Goal: Task Accomplishment & Management: Manage account settings

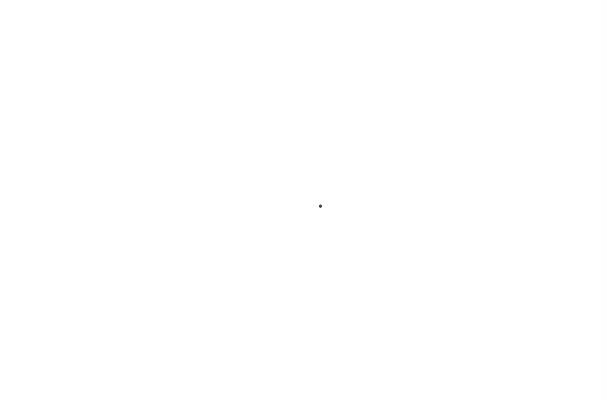
type input "-"
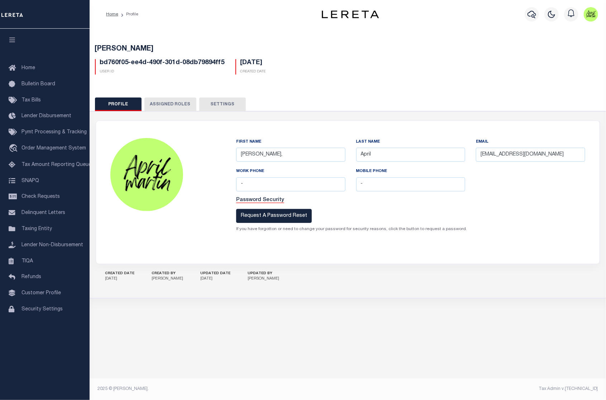
click at [176, 106] on button "Assigned Roles" at bounding box center [170, 105] width 52 height 14
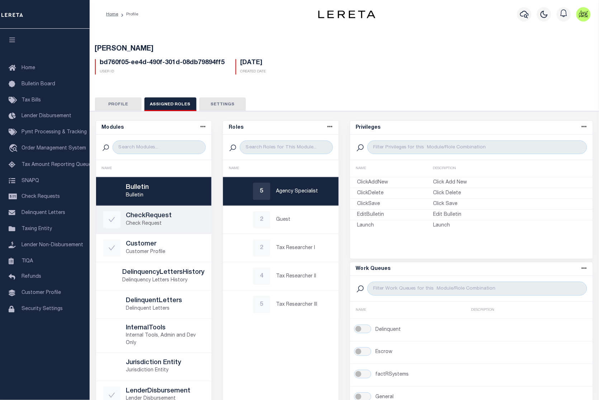
scroll to position [48, 0]
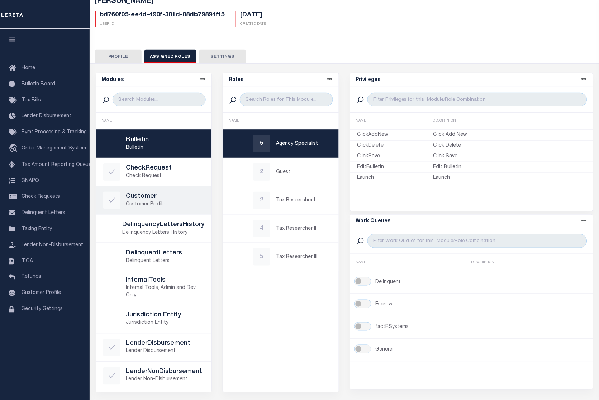
click at [113, 203] on icon at bounding box center [112, 200] width 8 height 8
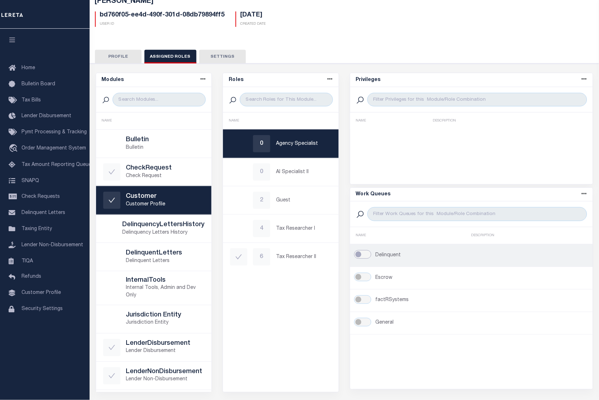
click at [359, 255] on input "checkbox" at bounding box center [362, 254] width 17 height 9
checkbox input "true"
click at [365, 255] on input "checkbox" at bounding box center [362, 254] width 17 height 9
checkbox input "false"
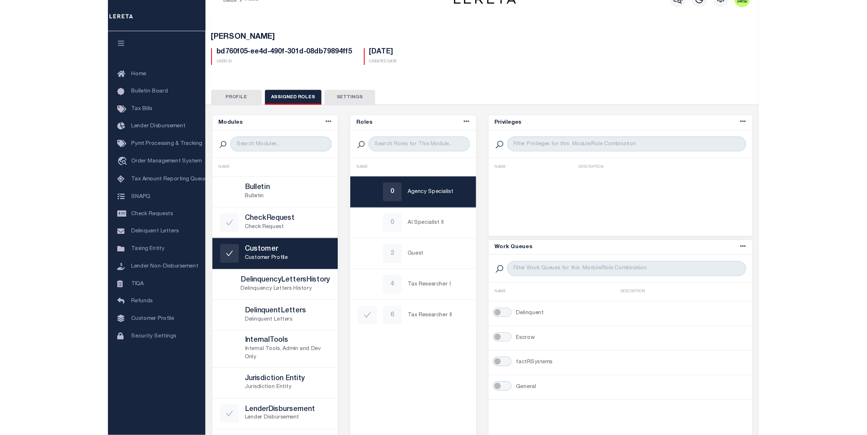
scroll to position [0, 0]
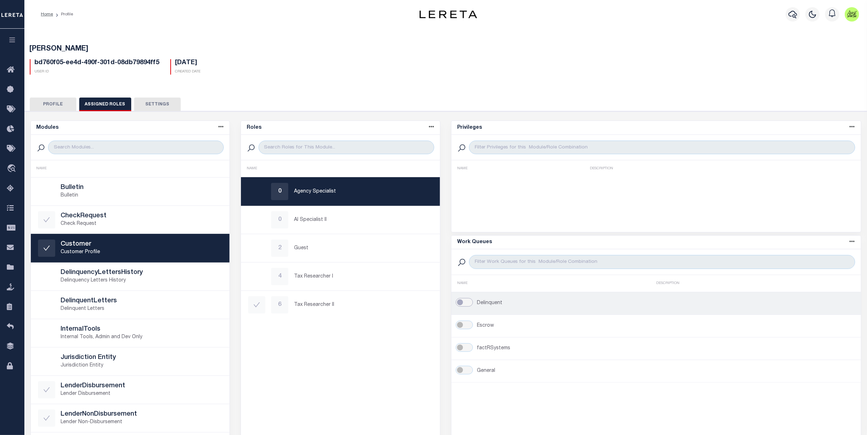
click at [468, 305] on input "checkbox" at bounding box center [464, 302] width 17 height 9
checkbox input "true"
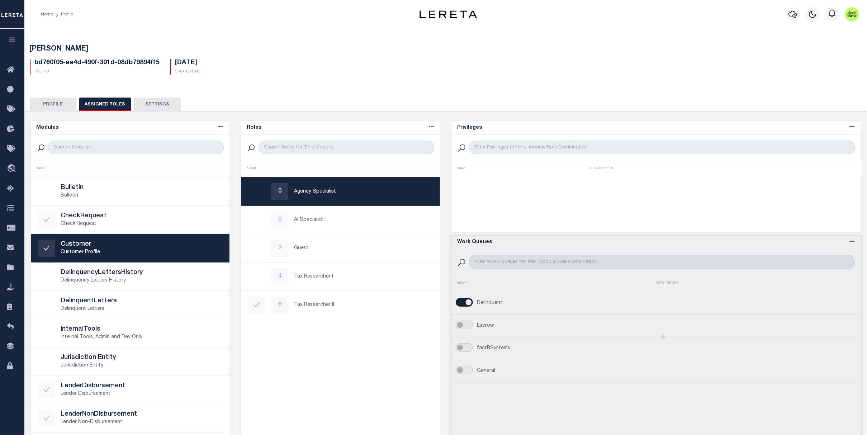
click at [462, 329] on div at bounding box center [656, 336] width 413 height 203
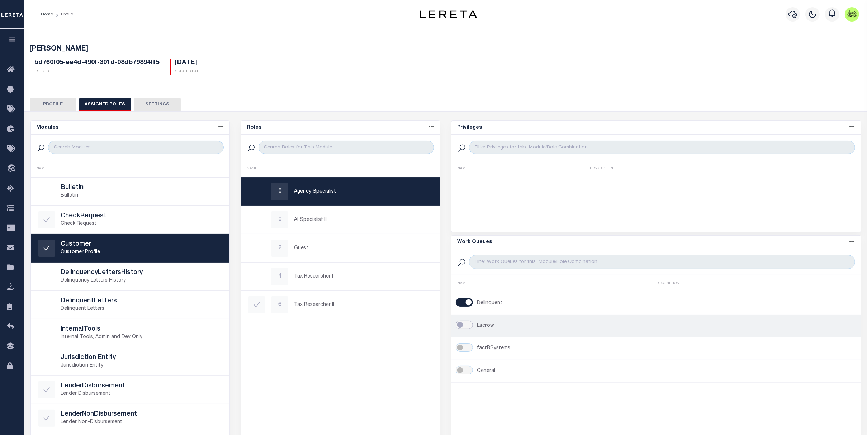
click at [467, 328] on input "checkbox" at bounding box center [464, 324] width 17 height 9
checkbox input "true"
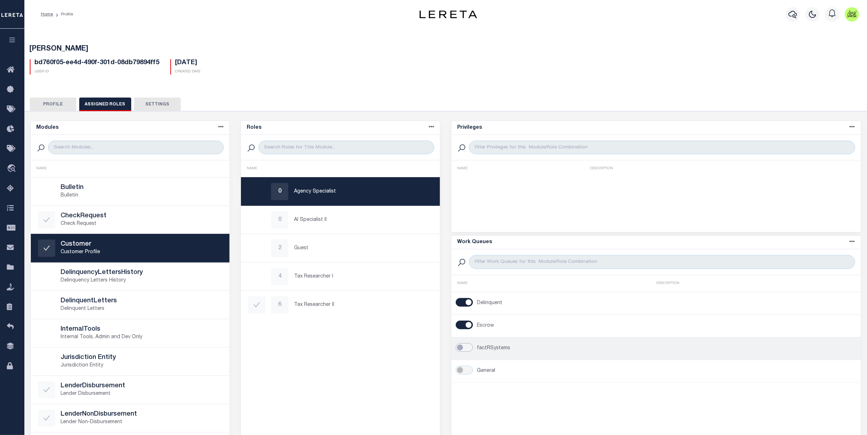
click at [465, 350] on input "checkbox" at bounding box center [464, 347] width 17 height 9
checkbox input "true"
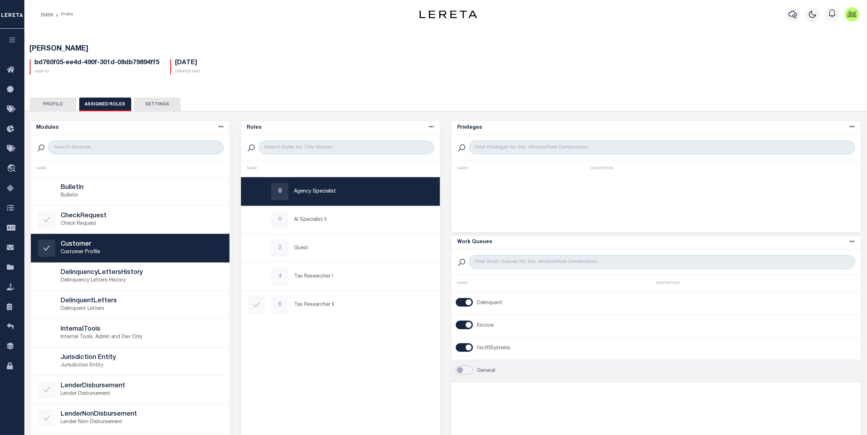
click at [466, 371] on input "checkbox" at bounding box center [464, 370] width 17 height 9
checkbox input "true"
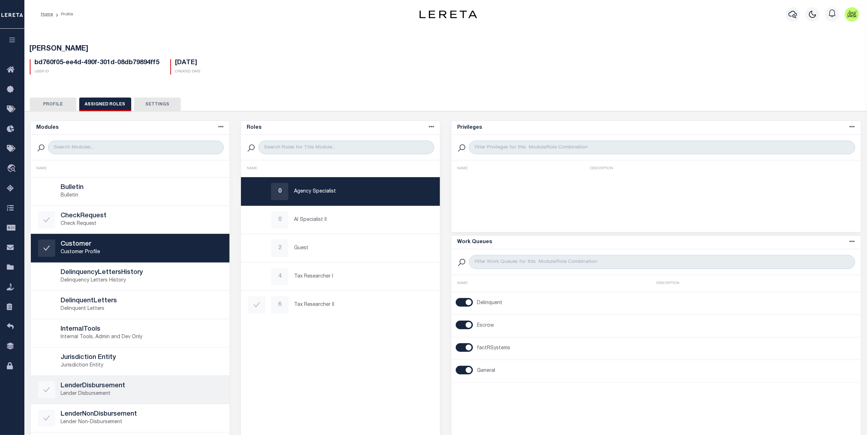
click at [182, 383] on h5 "LenderDisbursement" at bounding box center [142, 386] width 162 height 8
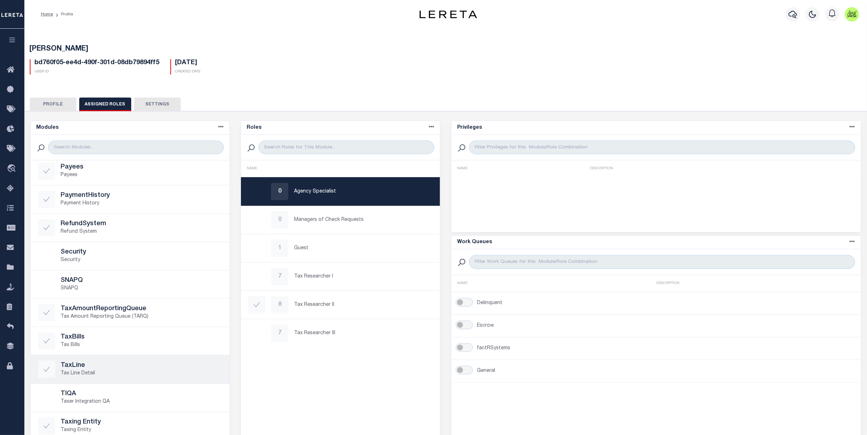
scroll to position [37, 0]
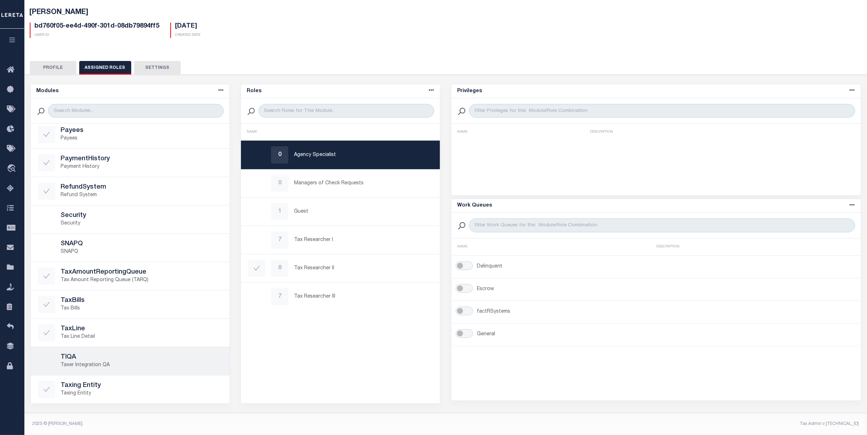
click at [140, 363] on p "Taxer Integration QA" at bounding box center [142, 365] width 162 height 8
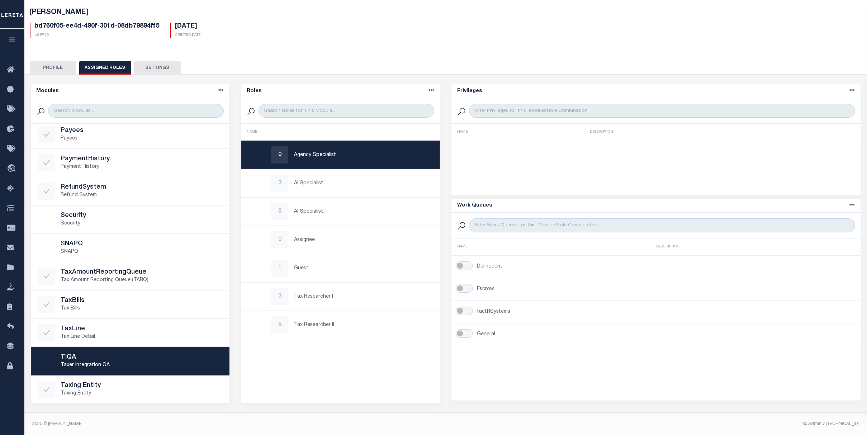
click at [179, 68] on div "Profile Assigned Roles Settings" at bounding box center [446, 67] width 832 height 13
click at [171, 67] on button "Settings" at bounding box center [157, 68] width 47 height 14
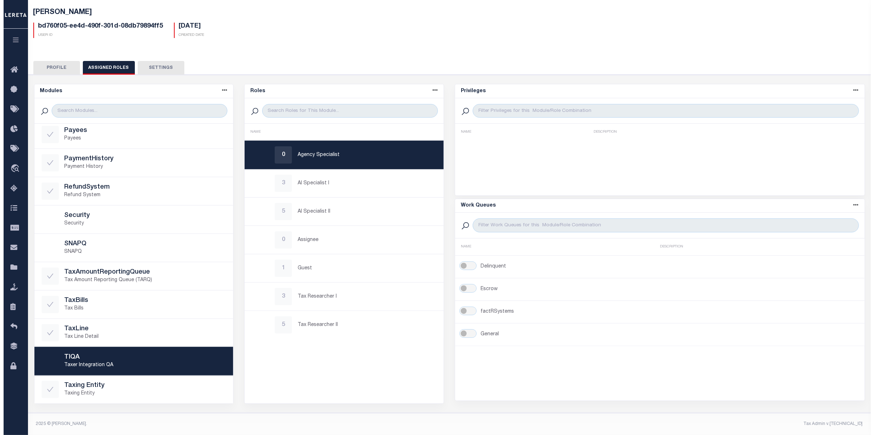
scroll to position [0, 0]
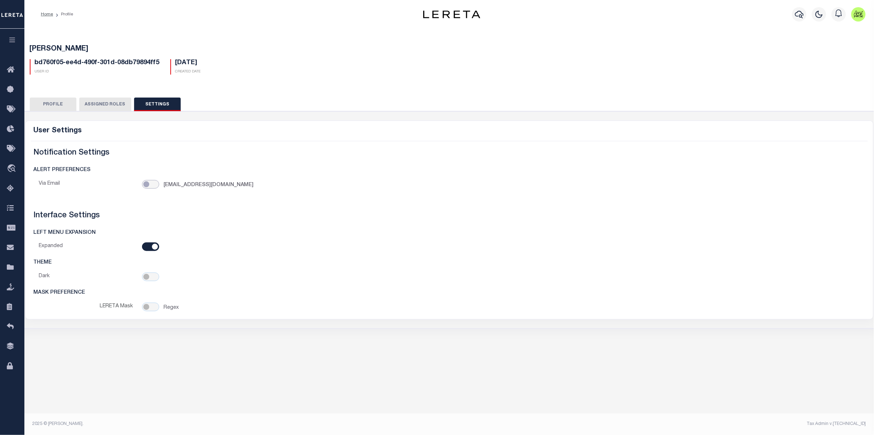
click at [154, 189] on input "checkbox" at bounding box center [150, 184] width 17 height 9
checkbox input "true"
click at [148, 281] on input "checkbox" at bounding box center [150, 276] width 17 height 9
checkbox input "true"
drag, startPoint x: 131, startPoint y: 337, endPoint x: 93, endPoint y: 205, distance: 137.3
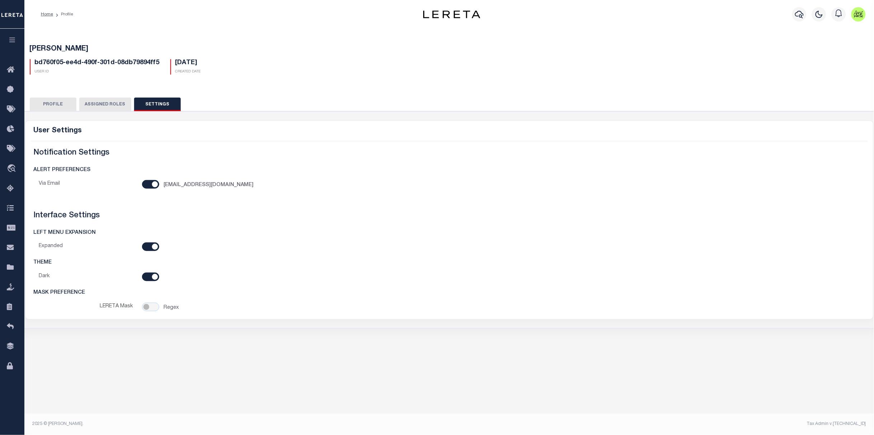
click at [130, 337] on div "Martin, April bd760f05-ee4d-490f-301d-08db79894ff5 User Id 07/03/2023 Created D…" at bounding box center [448, 190] width 849 height 322
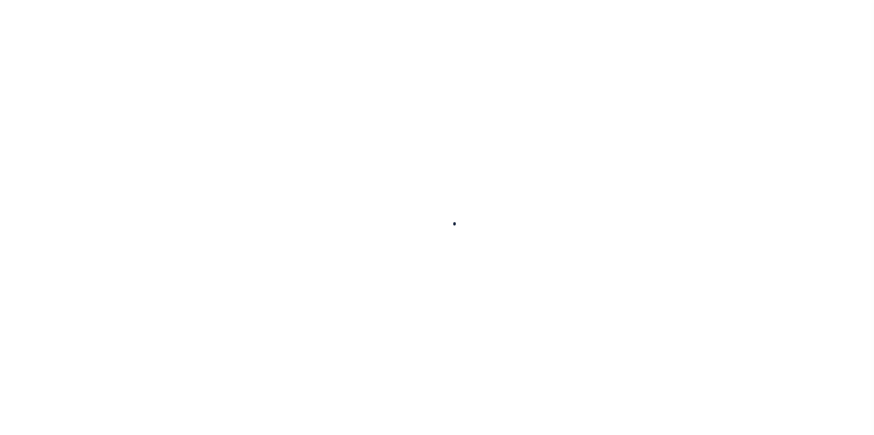
type input "-"
type input "[PERSON_NAME],"
type input "April"
type input "[EMAIL_ADDRESS][DOMAIN_NAME]"
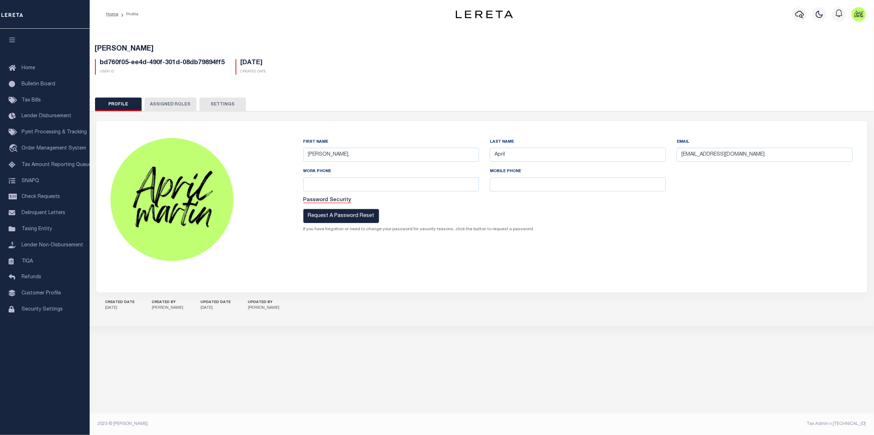
click at [161, 109] on button "Assigned Roles" at bounding box center [170, 105] width 52 height 14
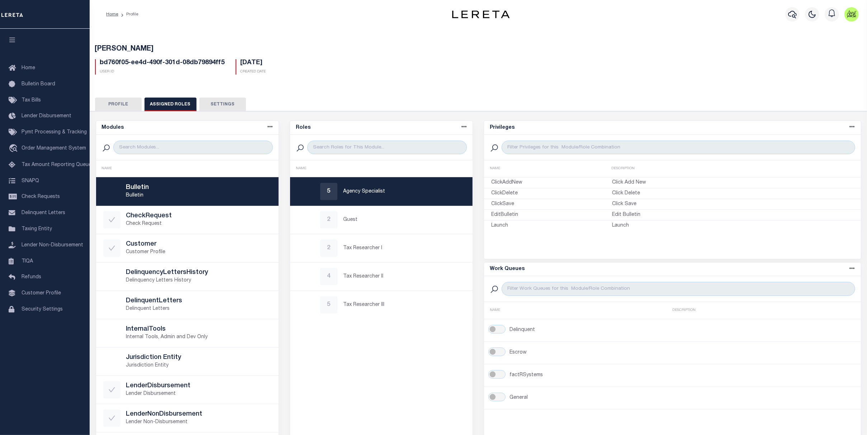
click at [225, 105] on button "Settings" at bounding box center [222, 105] width 47 height 14
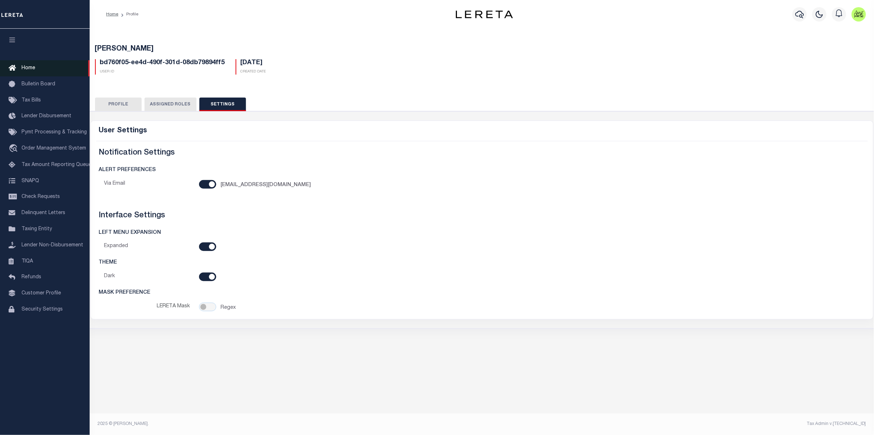
click at [40, 70] on link "Home" at bounding box center [45, 68] width 90 height 16
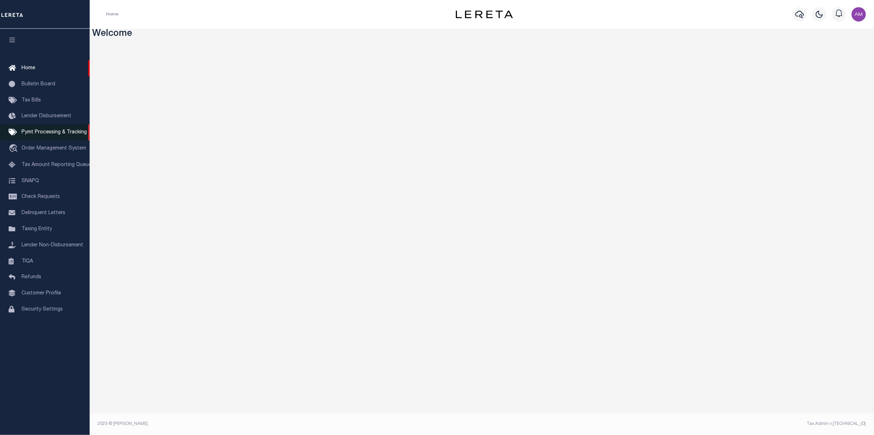
click at [71, 131] on link "Pymt Processing & Tracking" at bounding box center [45, 132] width 90 height 16
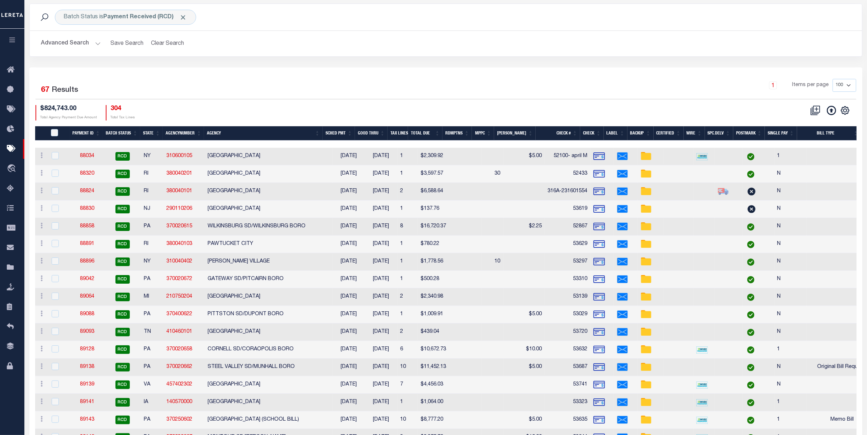
scroll to position [48, 0]
